Goal: Task Accomplishment & Management: Manage account settings

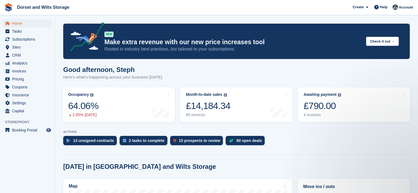
scroll to position [55, 0]
click at [314, 108] on div "£790.00" at bounding box center [322, 105] width 38 height 11
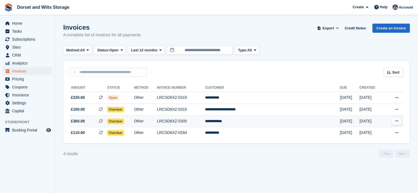
click at [124, 122] on span "Overdue" at bounding box center [115, 121] width 17 height 5
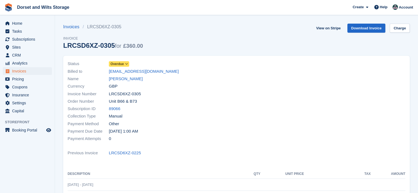
click at [121, 62] on span "Overdue" at bounding box center [116, 64] width 13 height 5
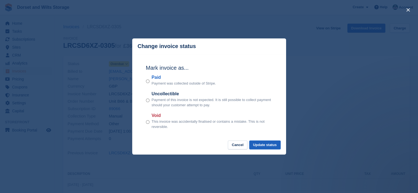
click at [266, 146] on button "Update status" at bounding box center [264, 145] width 31 height 9
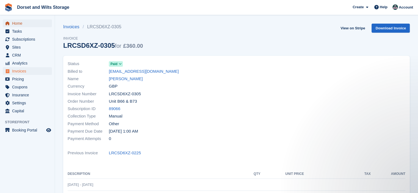
click at [21, 25] on span "Home" at bounding box center [28, 23] width 33 height 8
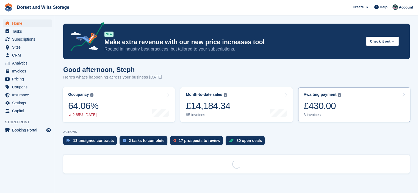
click at [317, 98] on div "Awaiting payment The total outstanding balance on all open invoices. £430.00 3 …" at bounding box center [322, 104] width 38 height 25
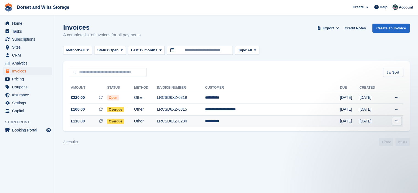
click at [75, 122] on span "£110.00" at bounding box center [78, 121] width 14 height 6
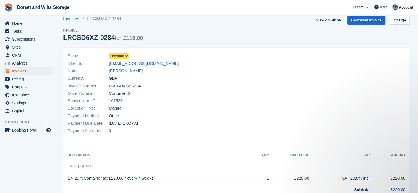
scroll to position [4, 0]
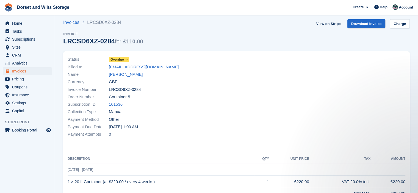
drag, startPoint x: 121, startPoint y: 74, endPoint x: 130, endPoint y: 83, distance: 12.4
click at [121, 74] on link "[PERSON_NAME]" at bounding box center [126, 74] width 34 height 6
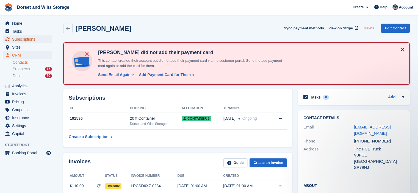
click at [23, 39] on span "Subscriptions" at bounding box center [28, 39] width 33 height 8
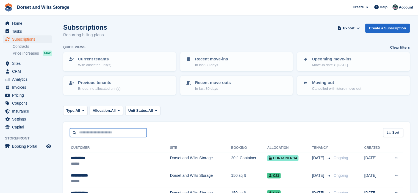
click at [99, 131] on input "text" at bounding box center [108, 132] width 77 height 9
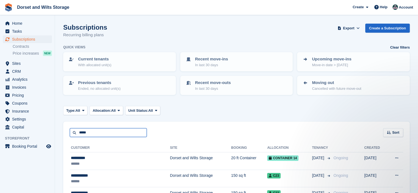
type input "*****"
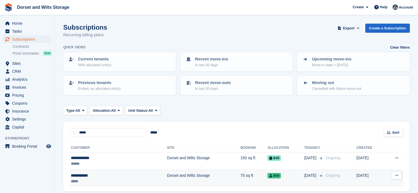
click at [87, 174] on div "**********" at bounding box center [98, 176] width 55 height 6
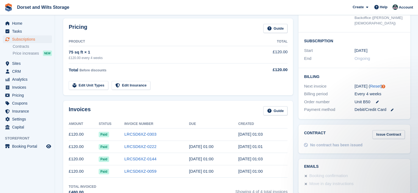
scroll to position [110, 0]
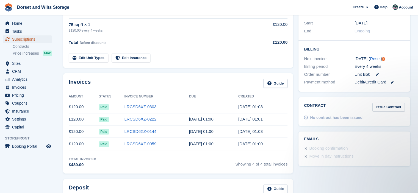
click at [24, 40] on span "Subscriptions" at bounding box center [28, 39] width 33 height 8
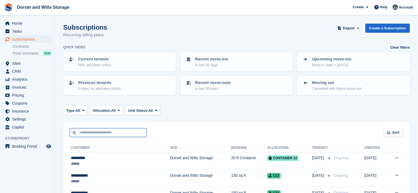
click at [101, 135] on input "text" at bounding box center [108, 132] width 77 height 9
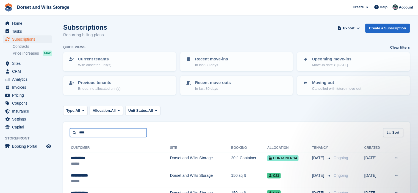
type input "****"
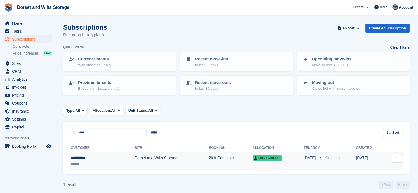
click at [79, 159] on div "**********" at bounding box center [89, 158] width 36 height 6
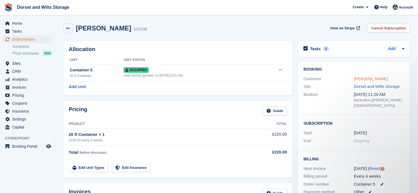
click at [367, 78] on link "[PERSON_NAME]" at bounding box center [371, 78] width 34 height 5
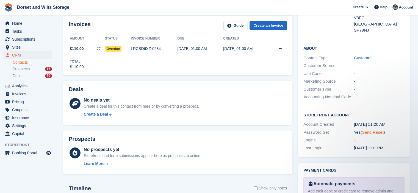
click at [373, 130] on link "Send Reset" at bounding box center [372, 132] width 21 height 5
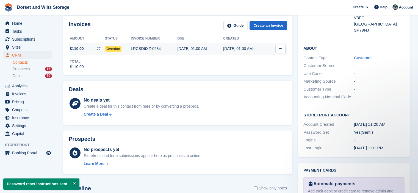
click at [135, 47] on div "LRCSD6XZ-0284" at bounding box center [154, 49] width 46 height 6
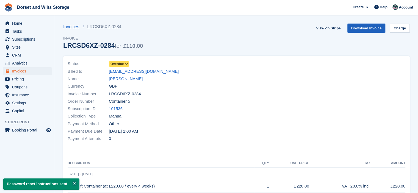
click at [373, 31] on link "Download Invoice" at bounding box center [366, 28] width 38 height 9
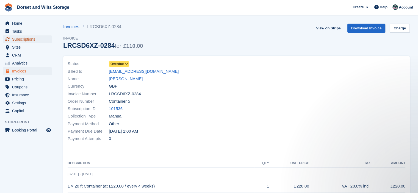
click at [29, 38] on span "Subscriptions" at bounding box center [28, 39] width 33 height 8
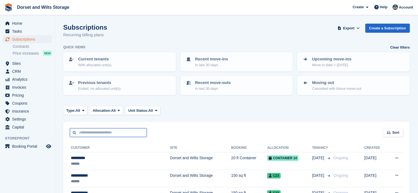
click at [106, 133] on input "text" at bounding box center [108, 132] width 77 height 9
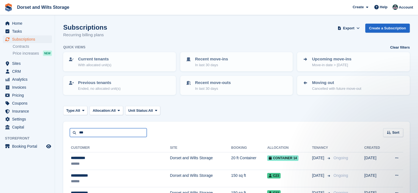
type input "******"
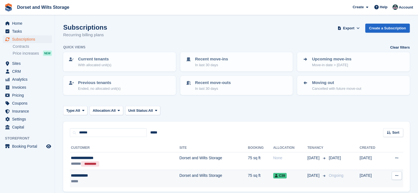
click at [179, 177] on td "Dorset and Wilts Storage" at bounding box center [213, 178] width 68 height 17
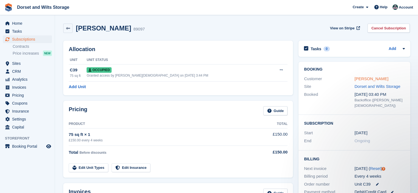
click at [362, 79] on link "[PERSON_NAME]" at bounding box center [371, 78] width 34 height 5
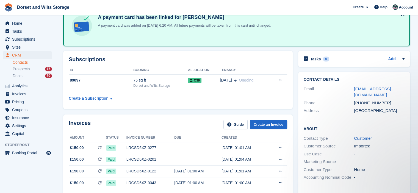
scroll to position [27, 0]
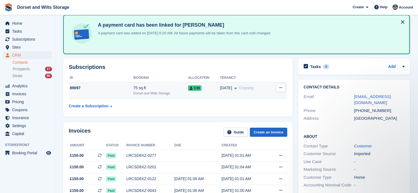
click at [71, 87] on div "89097" at bounding box center [101, 88] width 65 height 6
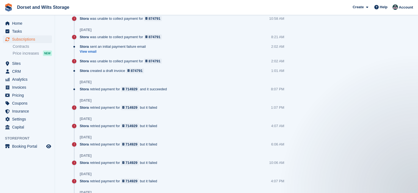
scroll to position [330, 0]
